Goal: Navigation & Orientation: Find specific page/section

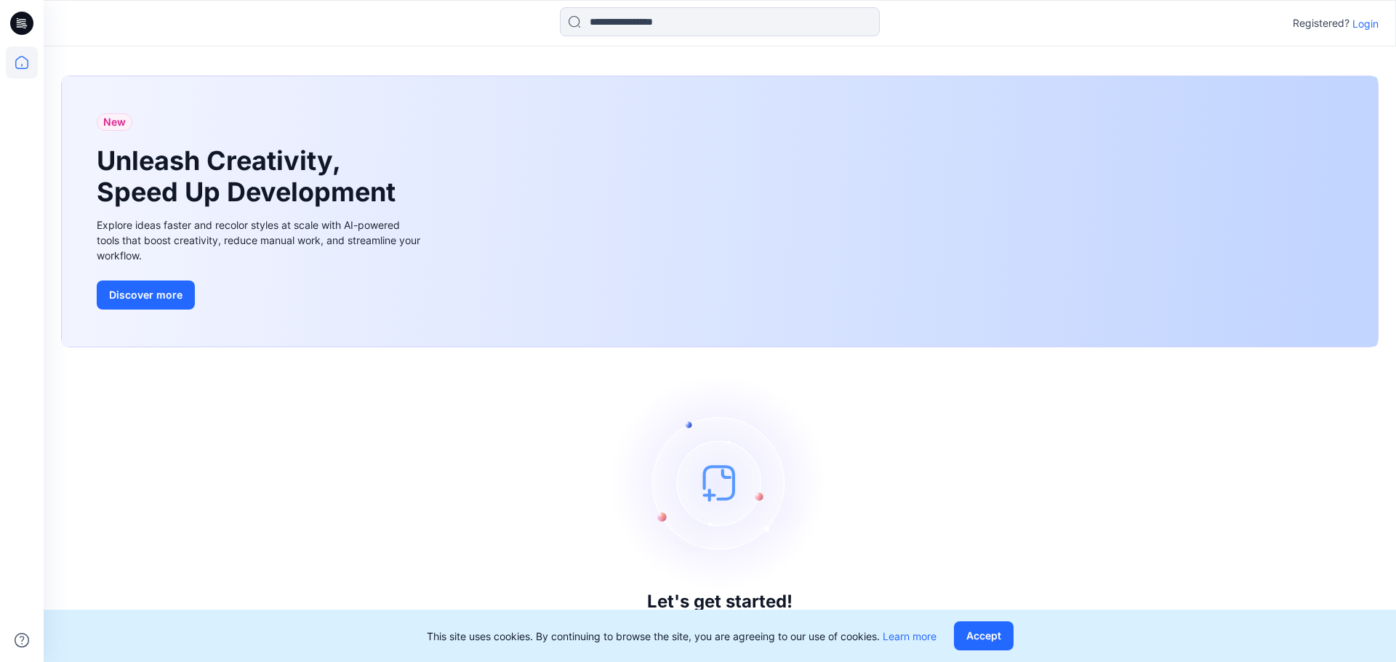
click at [955, 635] on div "This site uses cookies. By continuing to browse the site, you are agreeing to o…" at bounding box center [720, 636] width 1352 height 52
click at [975, 633] on button "Accept" at bounding box center [984, 636] width 60 height 29
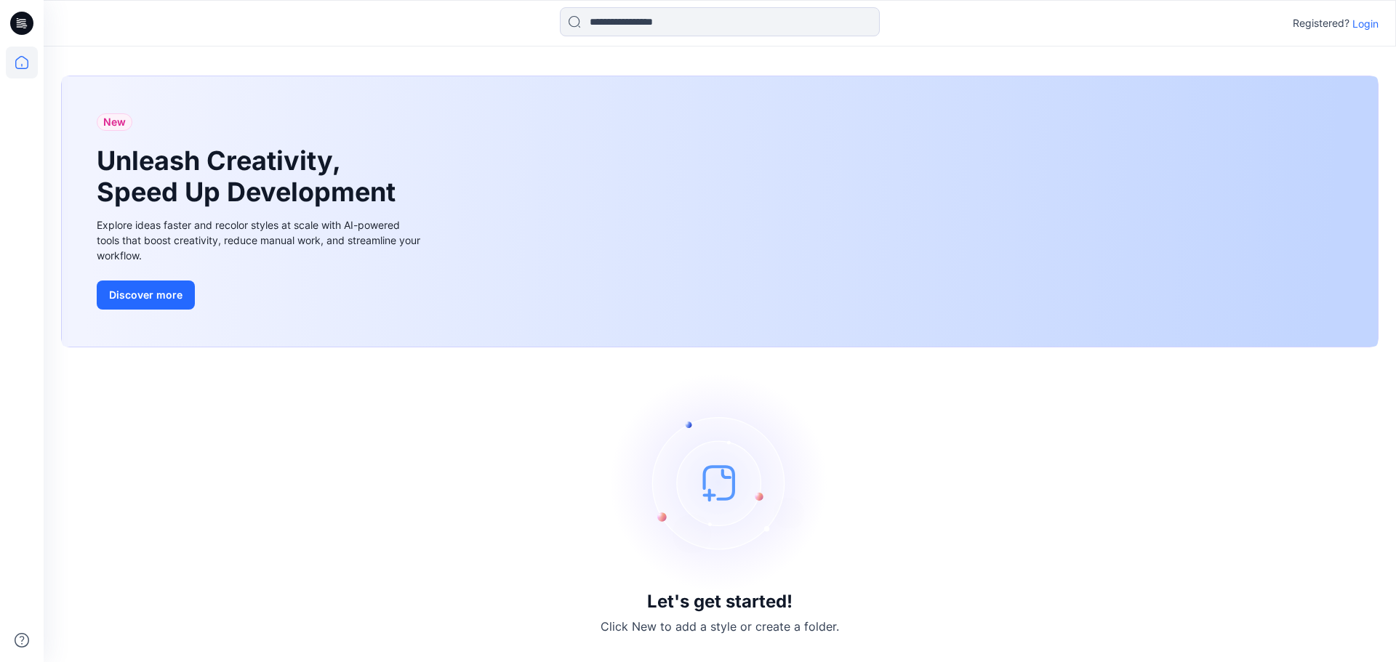
click at [1370, 24] on p "Login" at bounding box center [1365, 23] width 26 height 15
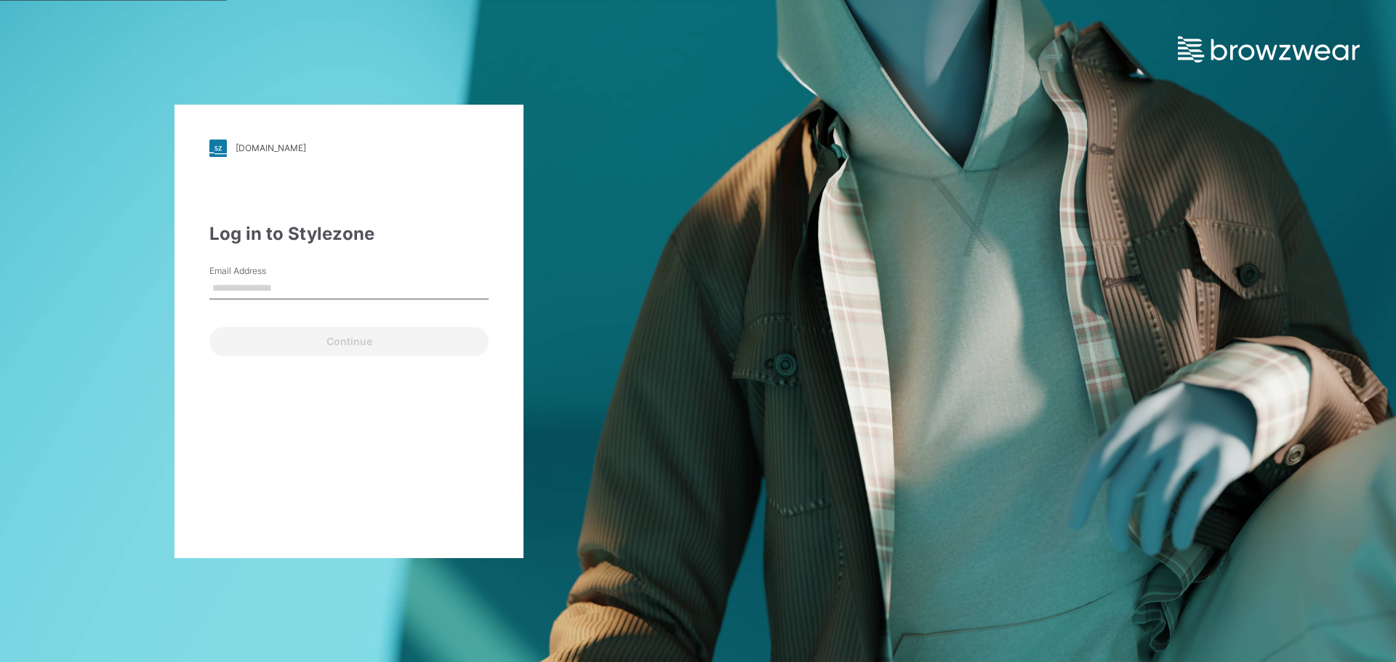
type input "**********"
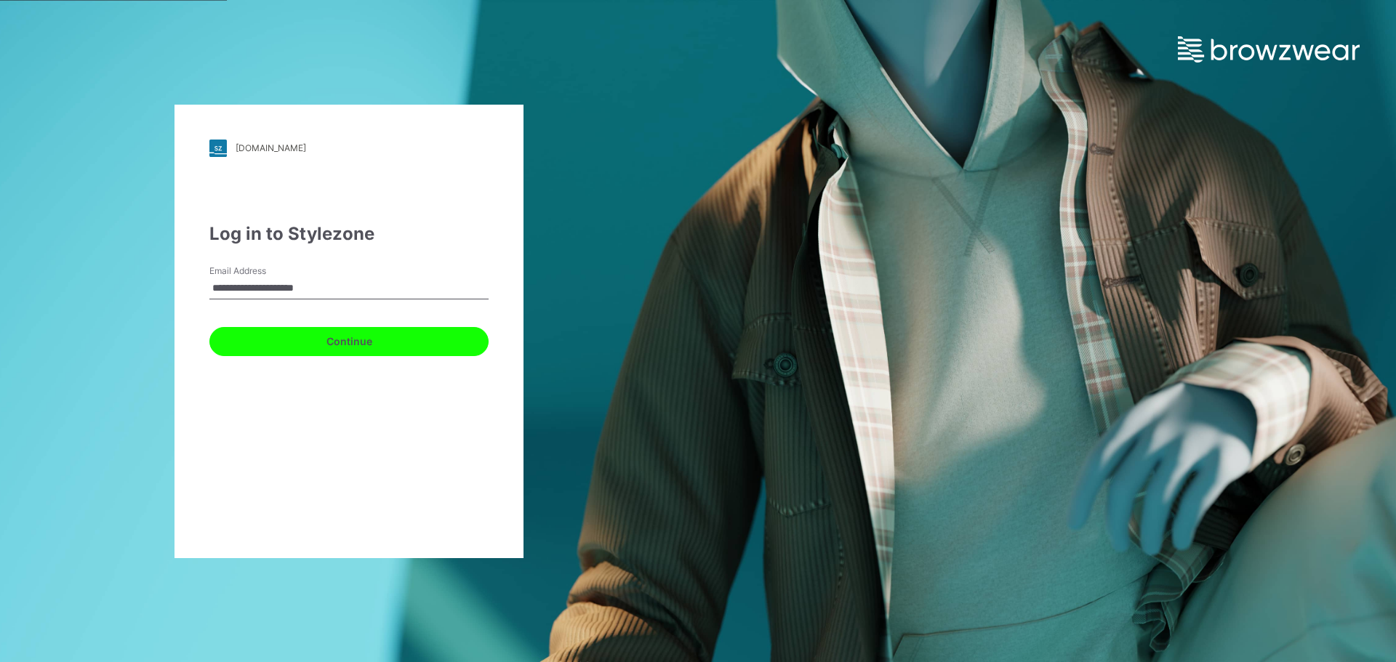
click at [298, 340] on button "Continue" at bounding box center [348, 341] width 279 height 29
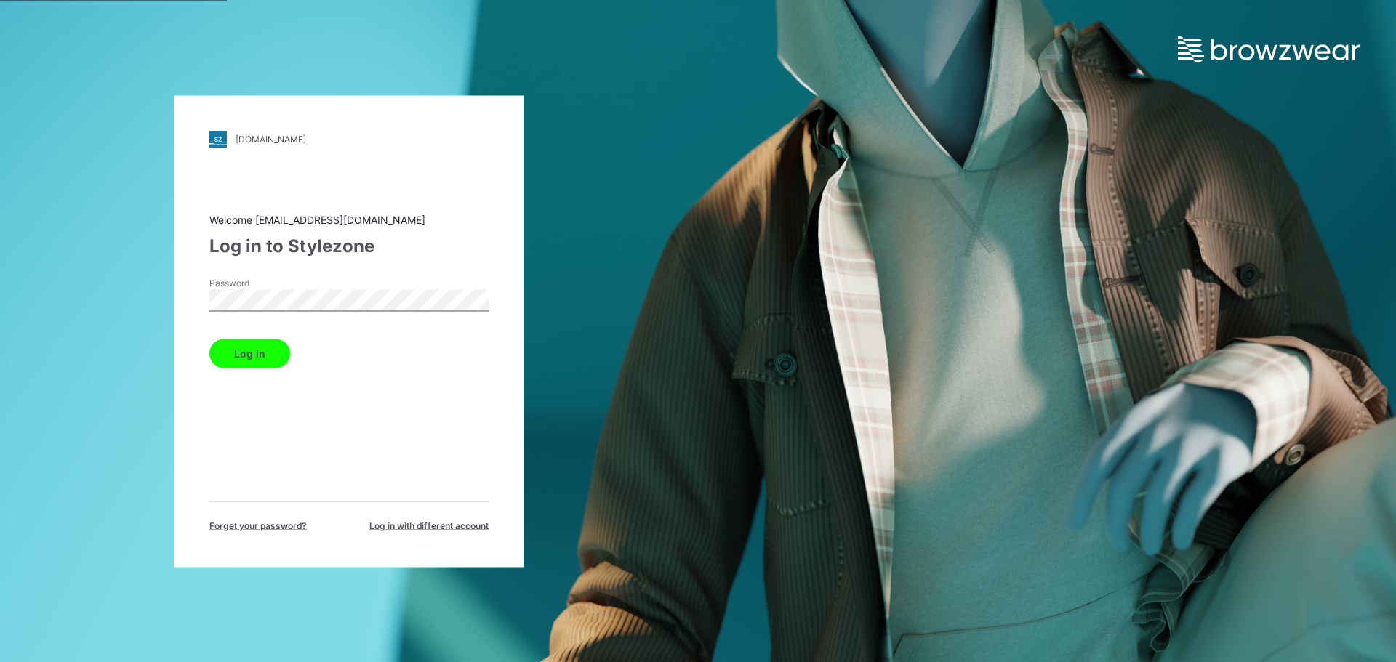
click at [257, 362] on button "Log in" at bounding box center [249, 353] width 81 height 29
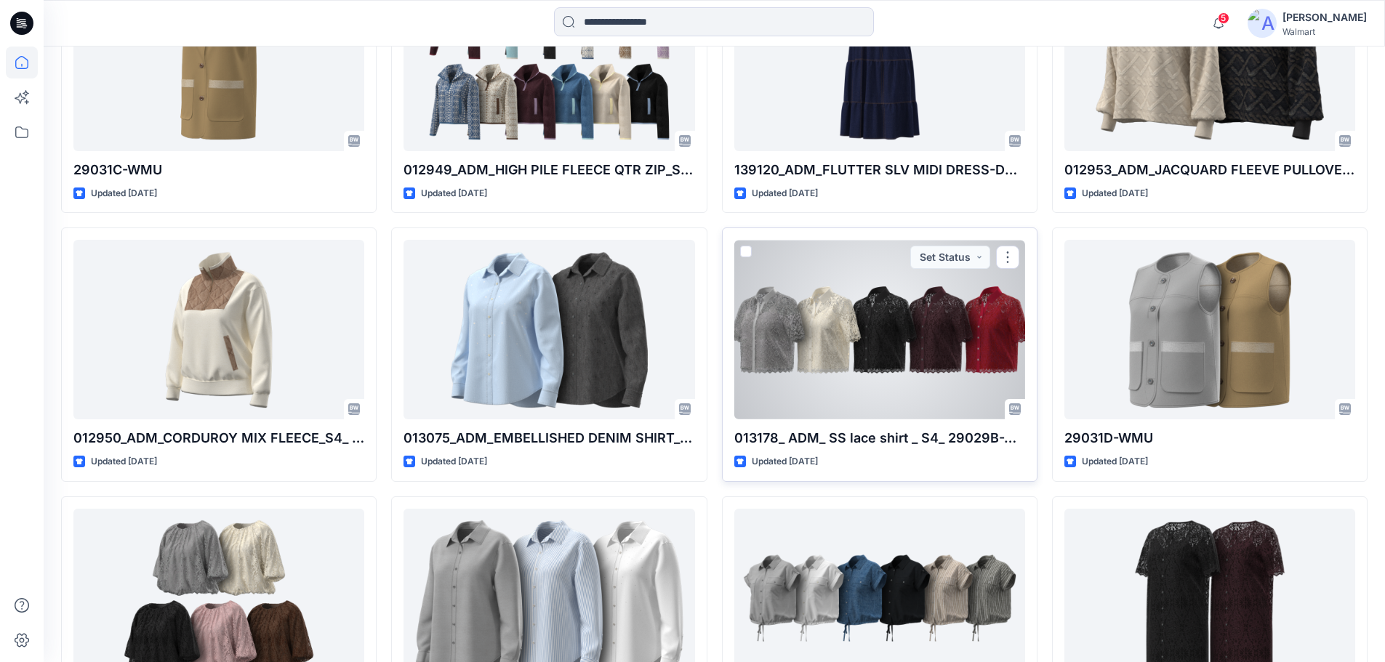
scroll to position [6331, 0]
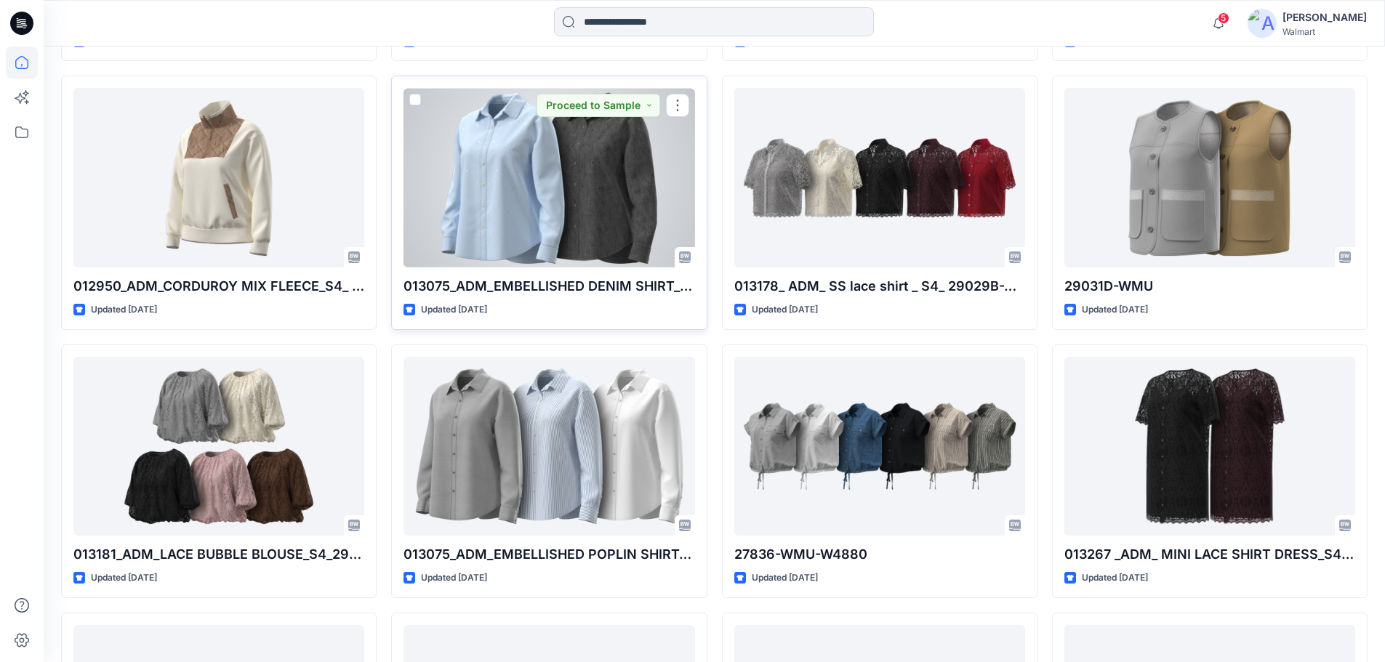
click at [583, 225] on div at bounding box center [548, 178] width 291 height 180
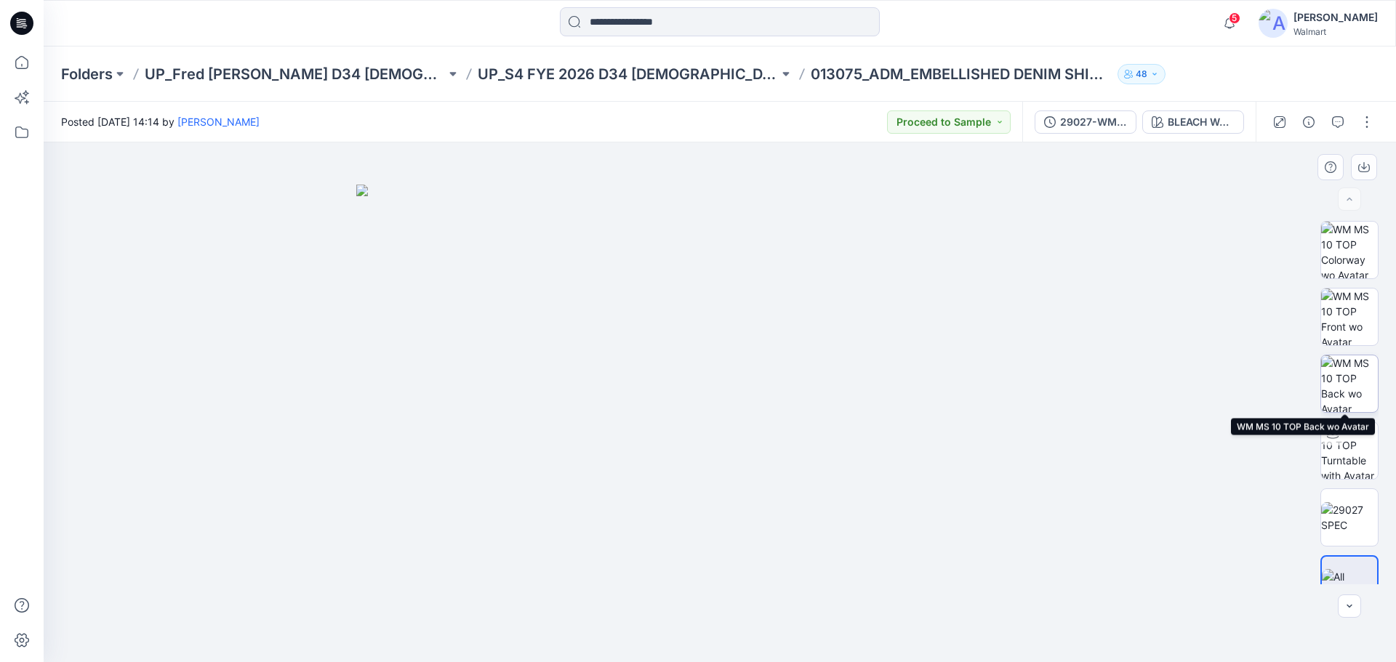
click at [1355, 385] on img at bounding box center [1349, 383] width 57 height 57
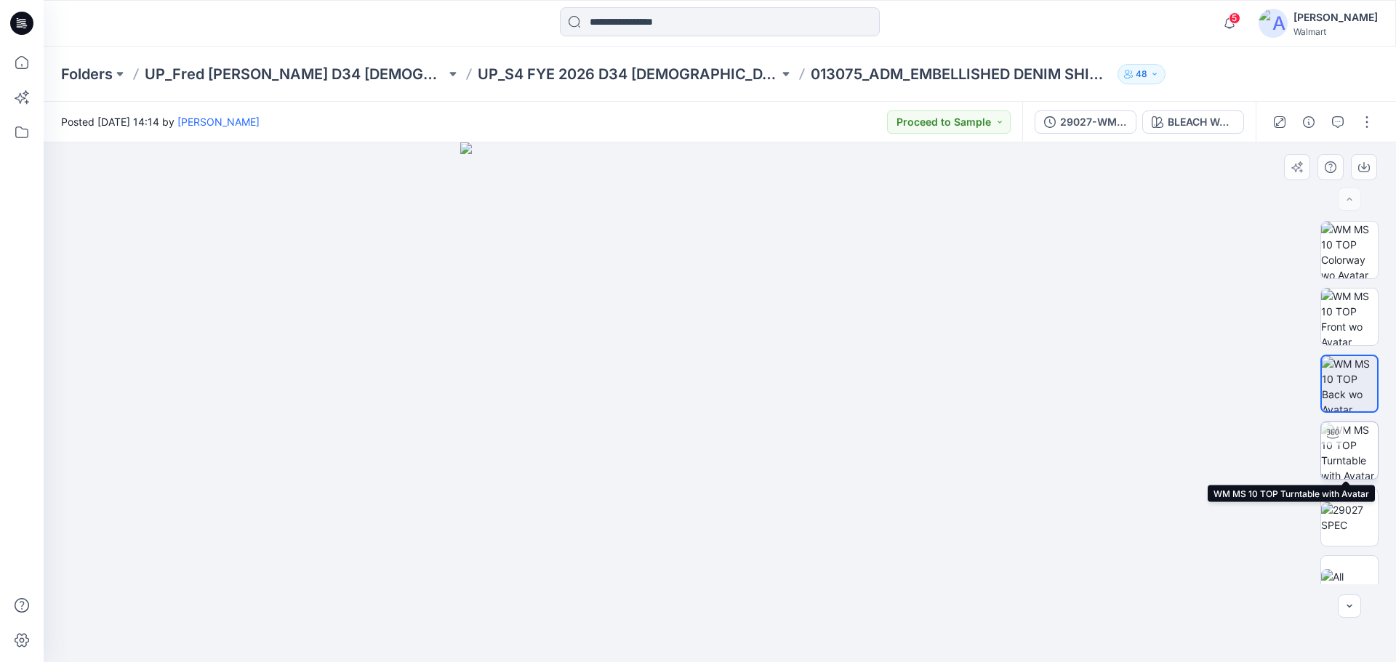
click at [1350, 443] on img at bounding box center [1349, 450] width 57 height 57
click at [1346, 445] on img at bounding box center [1349, 450] width 55 height 55
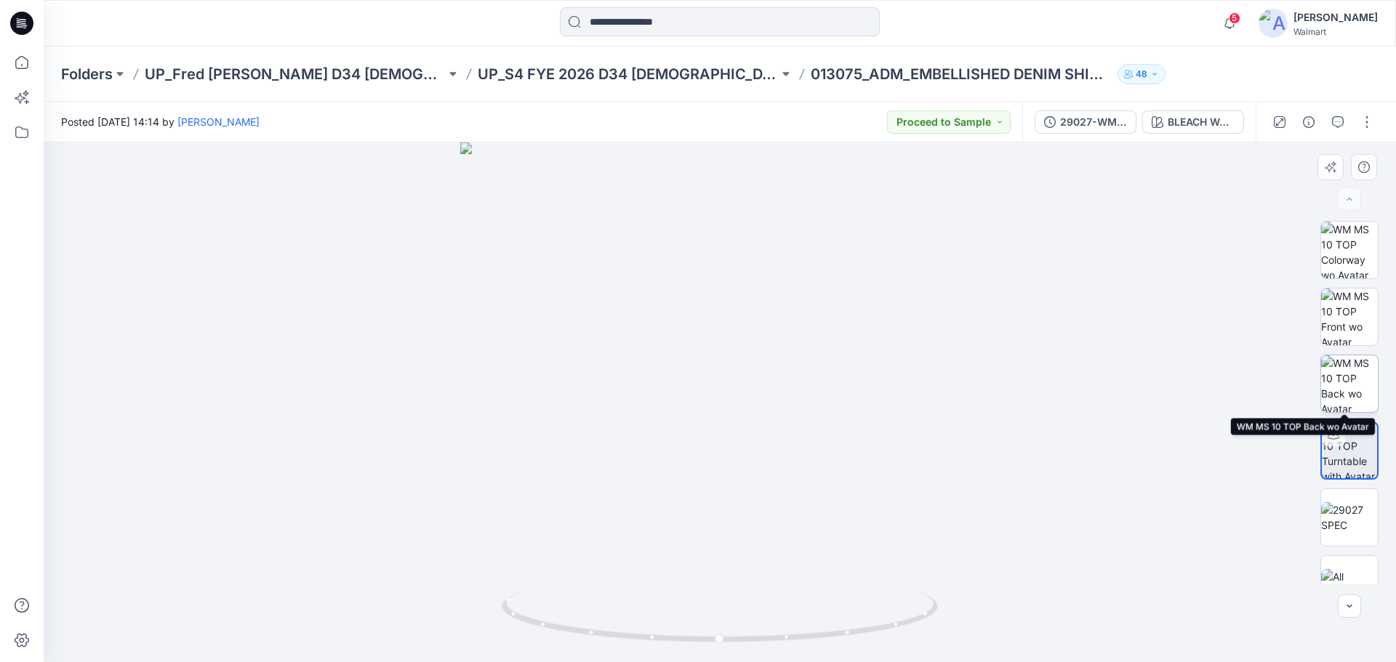
click at [1354, 389] on img at bounding box center [1349, 383] width 57 height 57
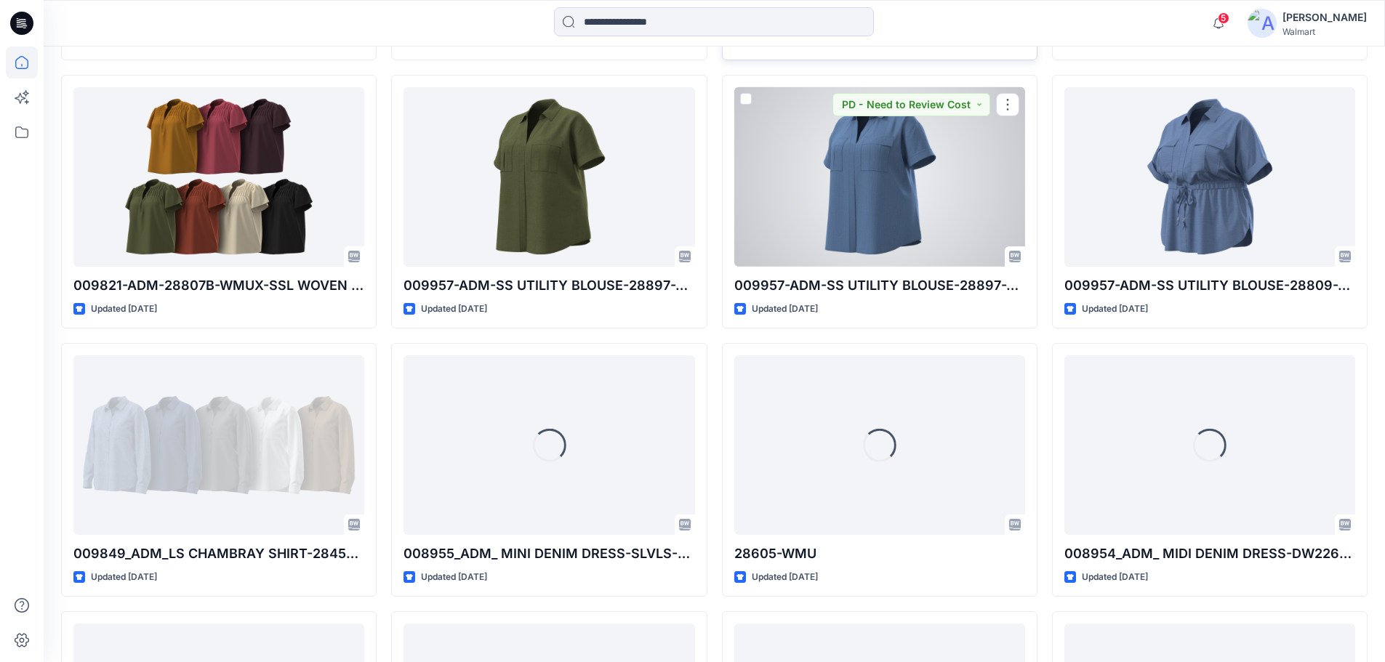
scroll to position [11454, 0]
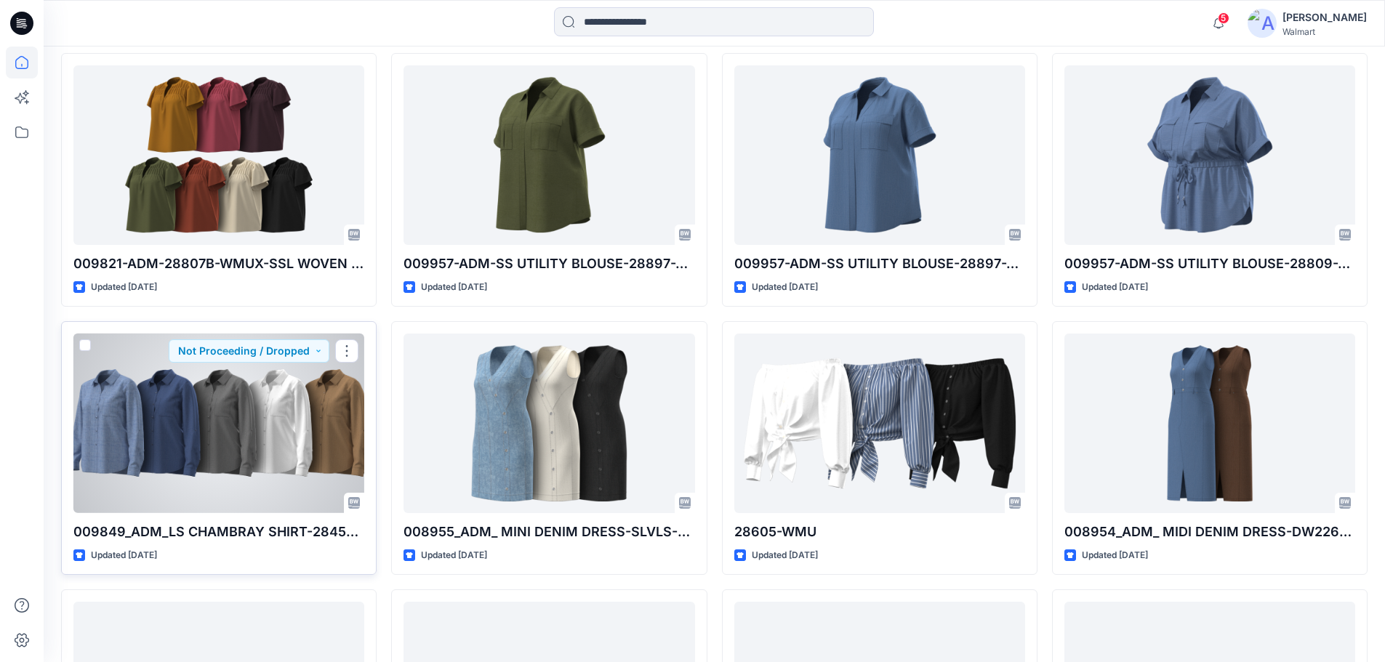
click at [296, 437] on div at bounding box center [218, 424] width 291 height 180
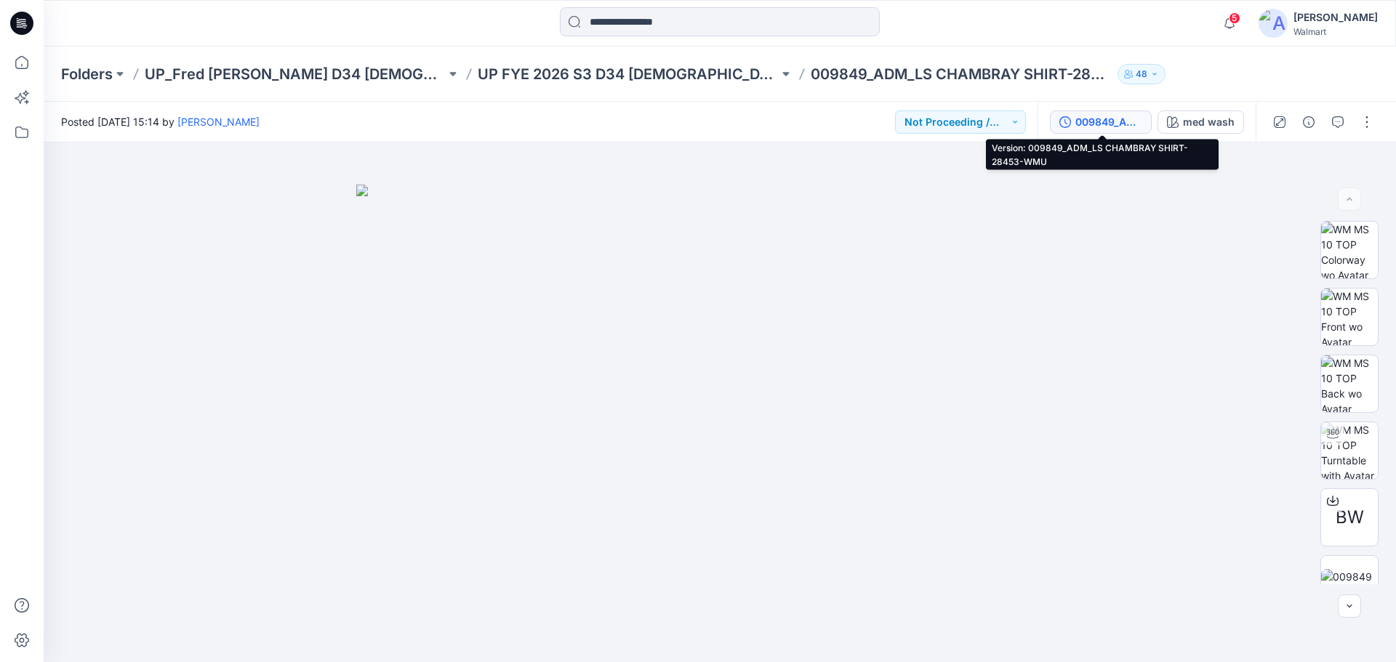
click at [1109, 126] on div "009849_ADM_LS CHAMBRAY SHIRT-28453-WMU" at bounding box center [1108, 122] width 67 height 16
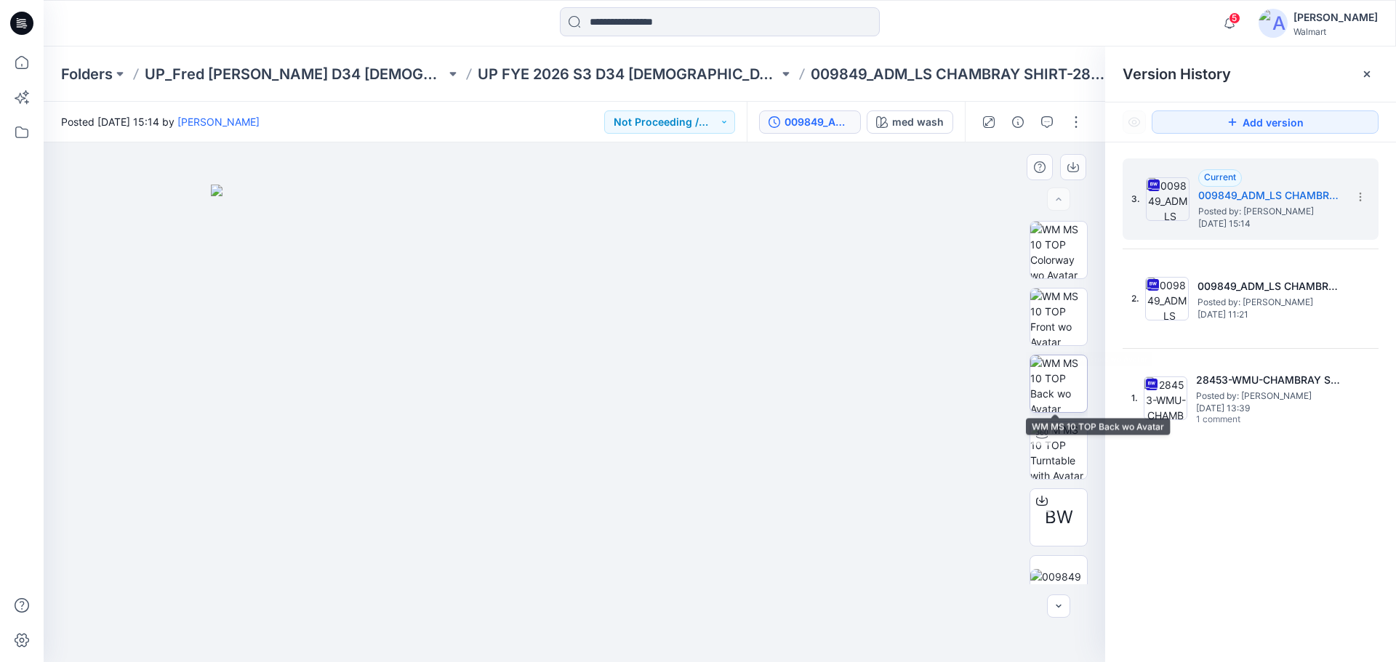
click at [1054, 363] on img at bounding box center [1058, 383] width 57 height 57
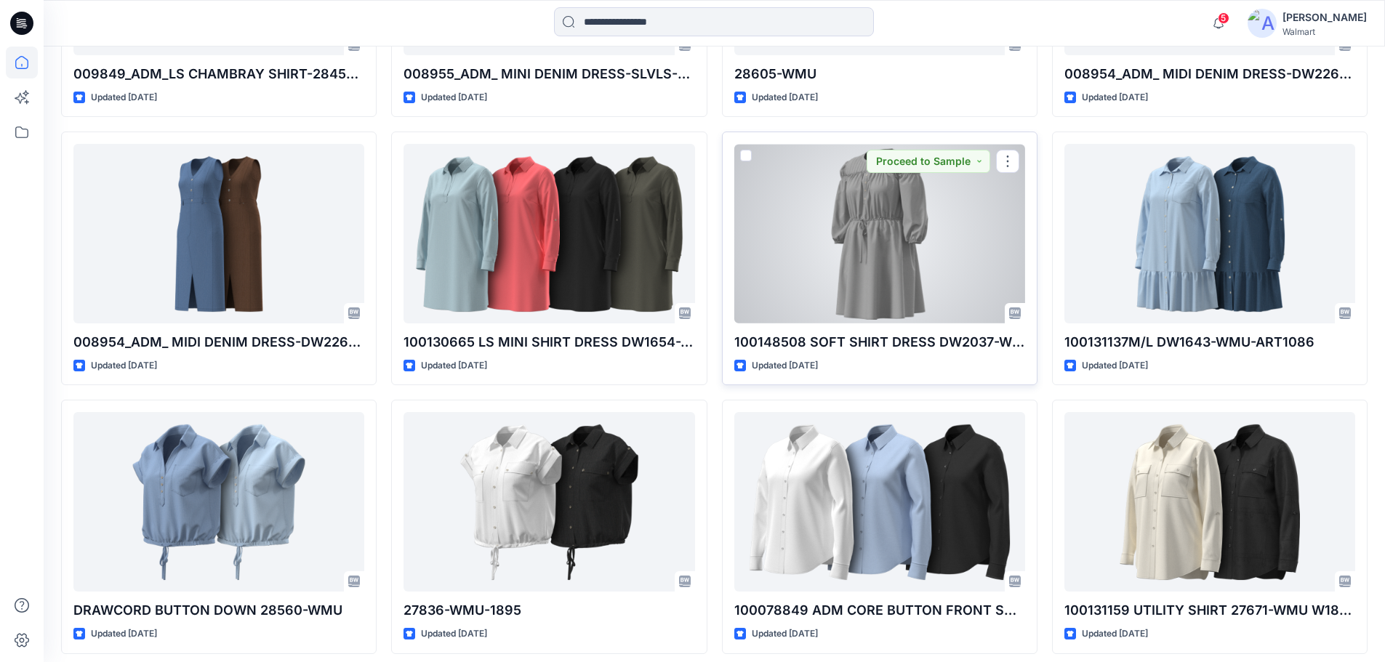
scroll to position [11973, 0]
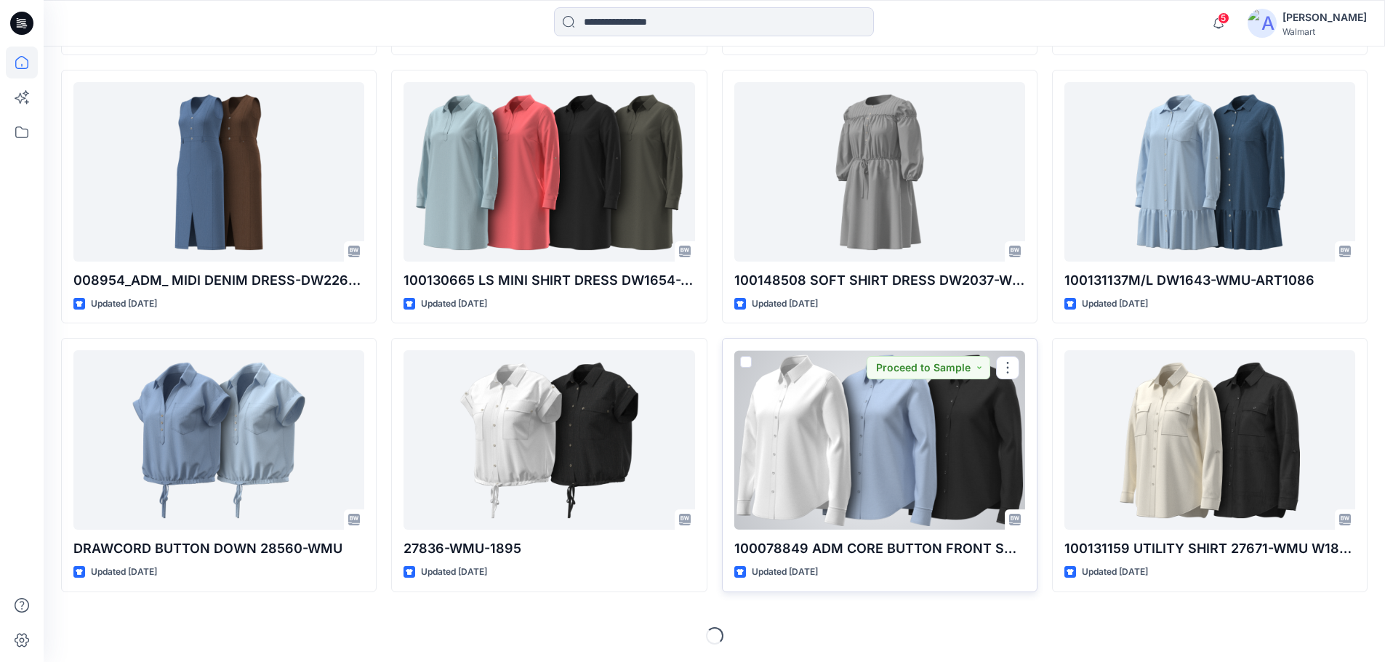
click at [970, 455] on div at bounding box center [879, 440] width 291 height 180
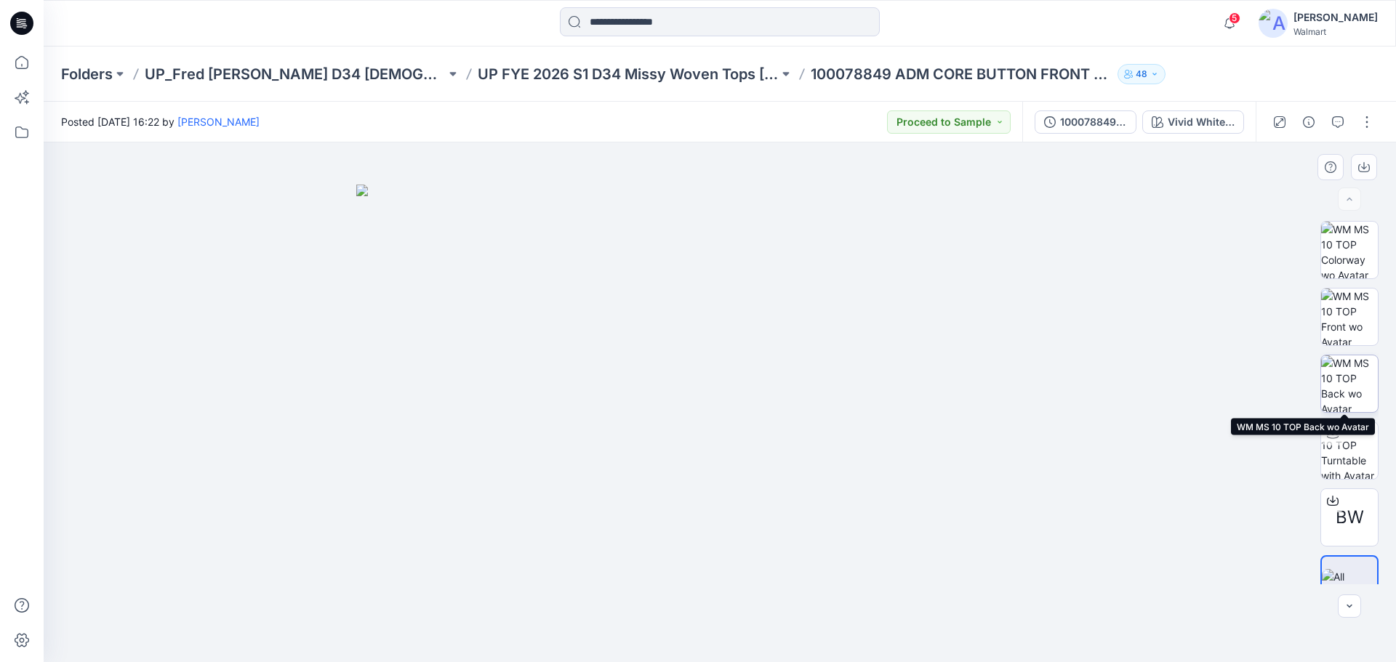
click at [1356, 372] on img at bounding box center [1349, 383] width 57 height 57
